Goal: Browse casually

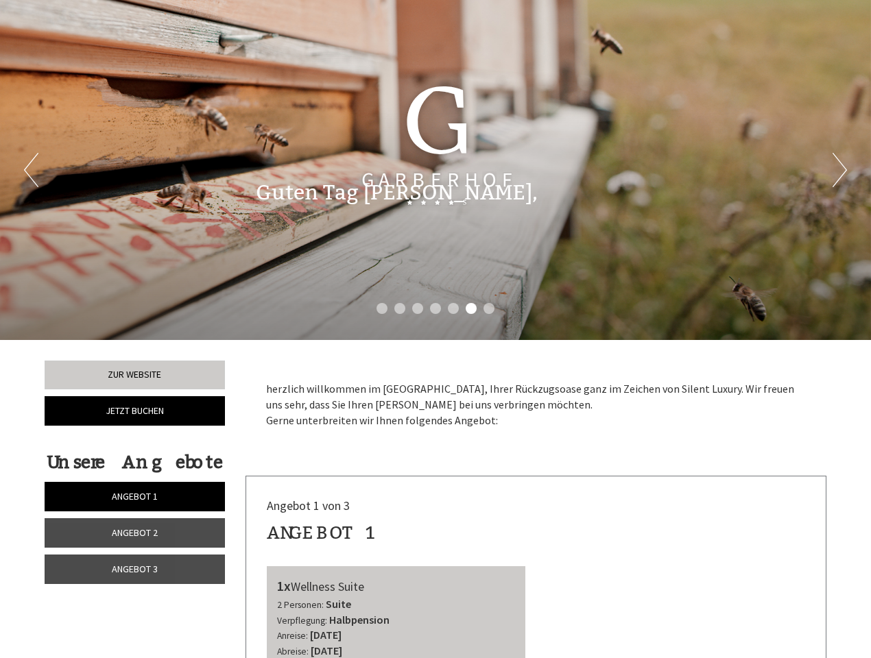
click at [435, 329] on div "Previous Next 1 2 3 4 5 6 7" at bounding box center [435, 170] width 871 height 340
click at [382, 309] on li "1" at bounding box center [381, 308] width 11 height 11
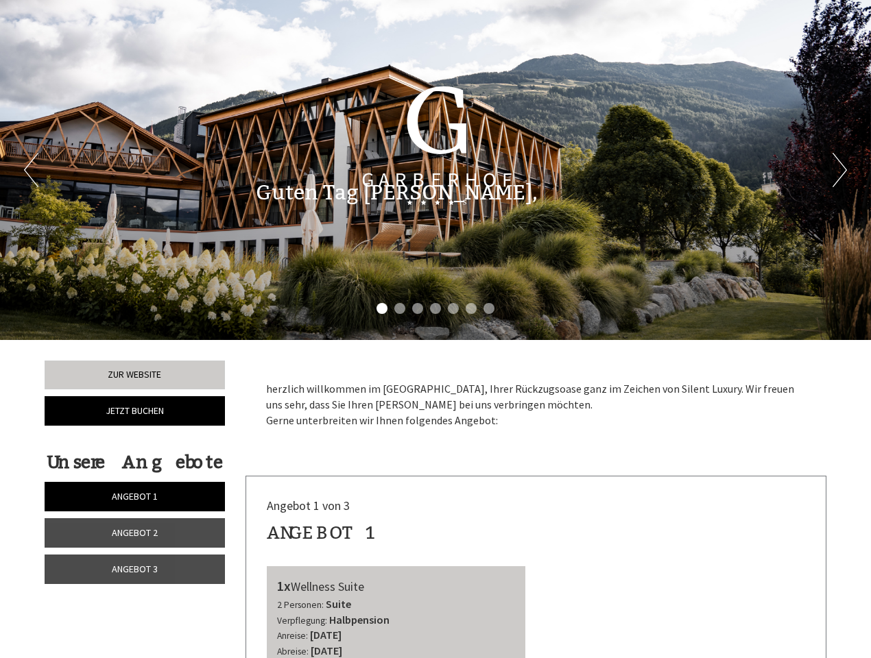
click at [400, 309] on li "2" at bounding box center [399, 308] width 11 height 11
click at [418, 309] on li "3" at bounding box center [417, 308] width 11 height 11
click at [435, 309] on li "4" at bounding box center [435, 308] width 11 height 11
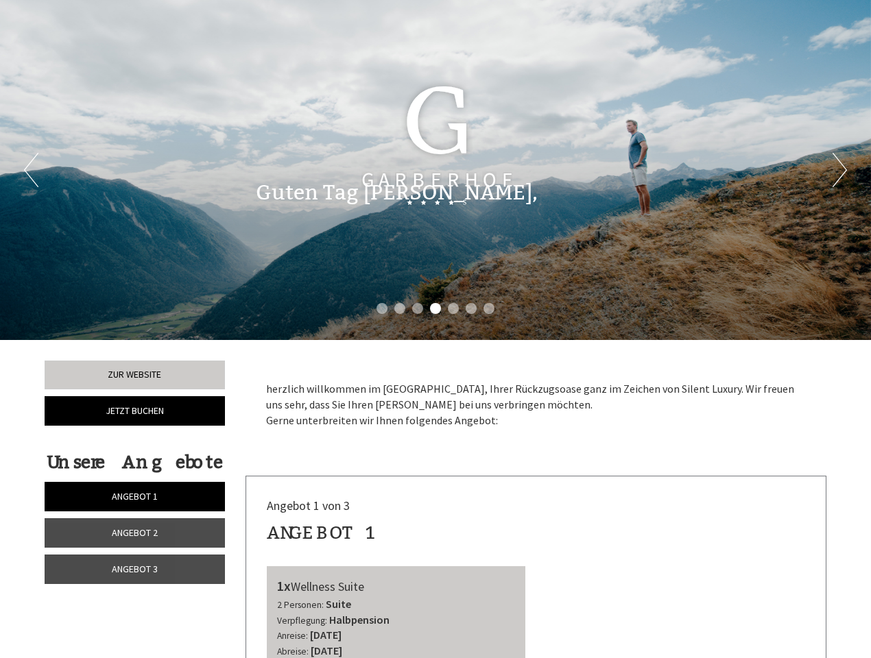
click at [453, 309] on li "5" at bounding box center [453, 308] width 11 height 11
click at [471, 309] on li "6" at bounding box center [470, 308] width 11 height 11
click at [489, 309] on li "7" at bounding box center [488, 308] width 11 height 11
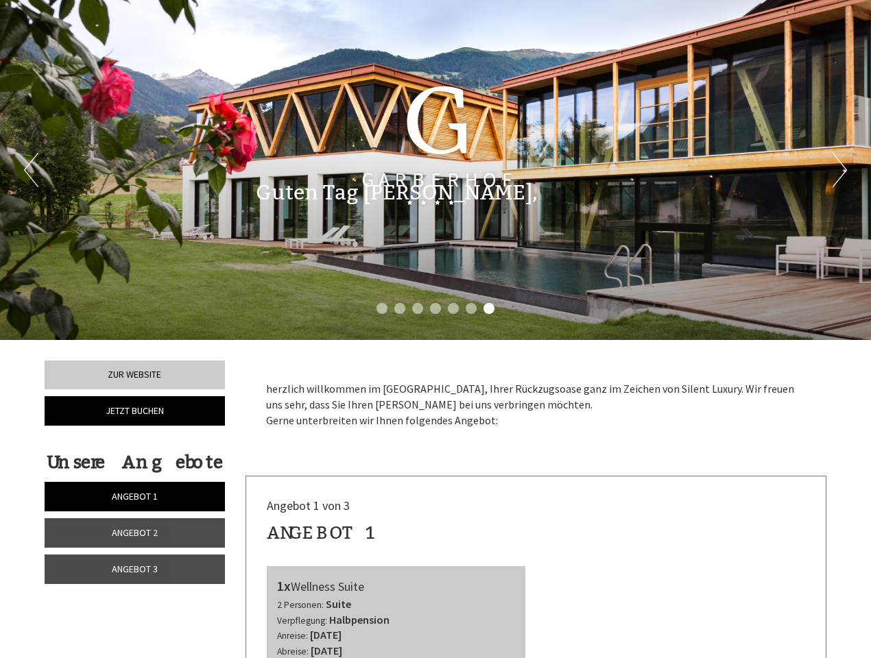
click at [134, 496] on span "Angebot 1" at bounding box center [135, 496] width 46 height 12
